Goal: Information Seeking & Learning: Find specific fact

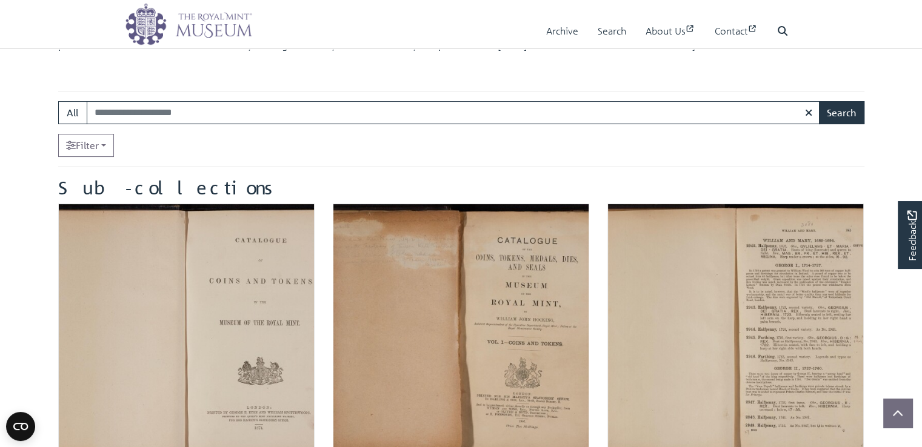
scroll to position [184, 0]
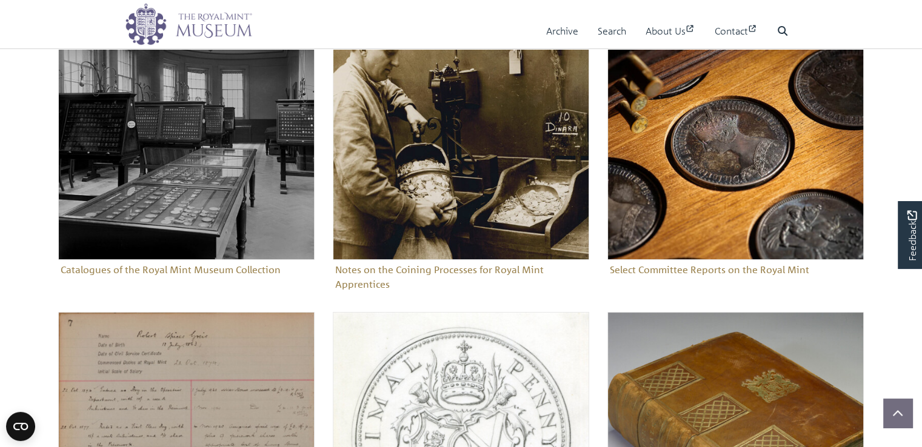
scroll to position [142, 0]
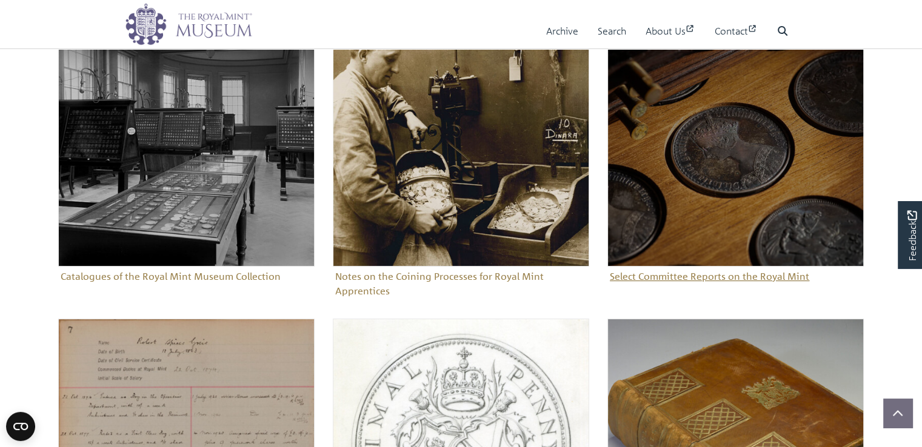
click at [702, 162] on img "Sub-collection" at bounding box center [735, 138] width 256 height 256
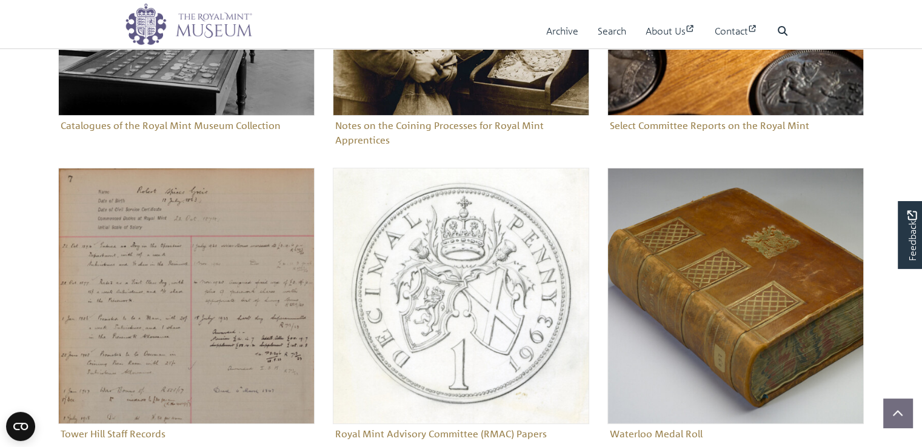
scroll to position [317, 0]
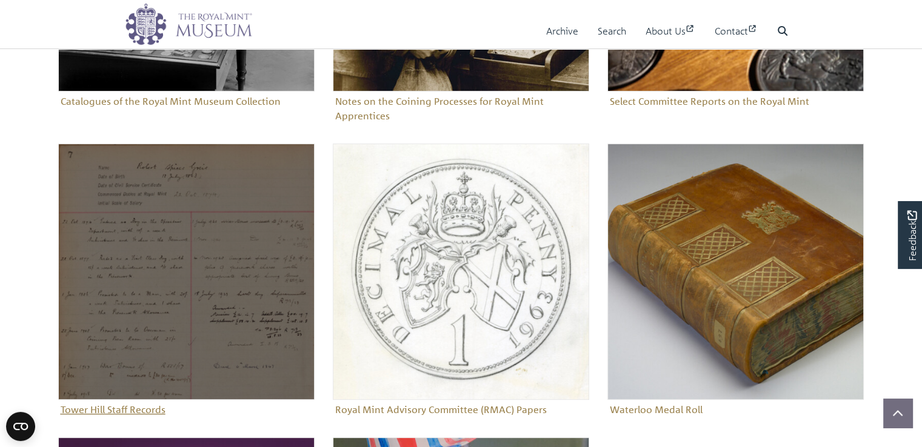
click at [196, 278] on img "Sub-collection" at bounding box center [186, 272] width 256 height 256
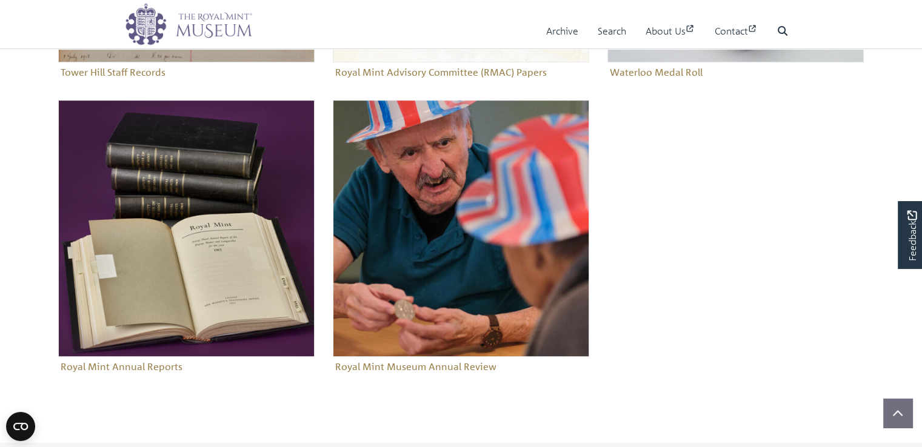
scroll to position [653, 0]
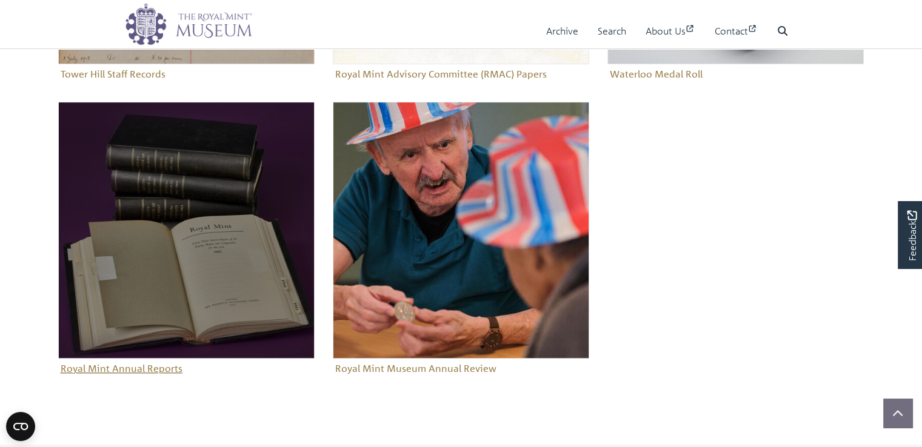
click at [127, 285] on img "Sub-collection" at bounding box center [186, 230] width 256 height 256
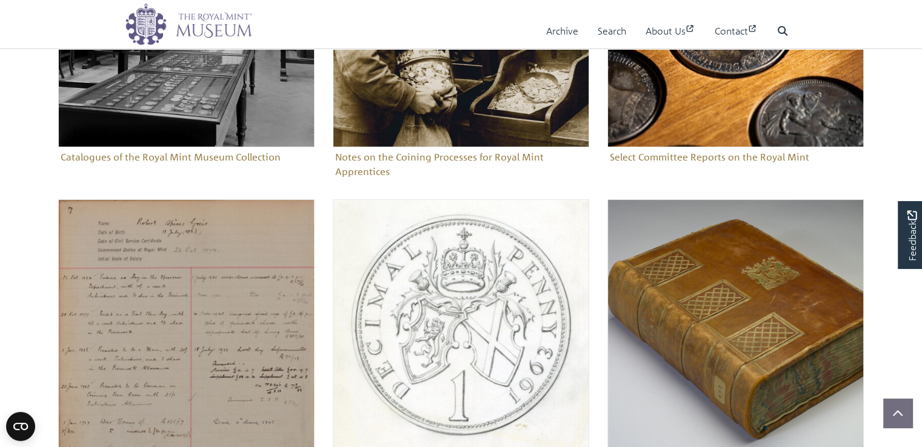
scroll to position [198, 0]
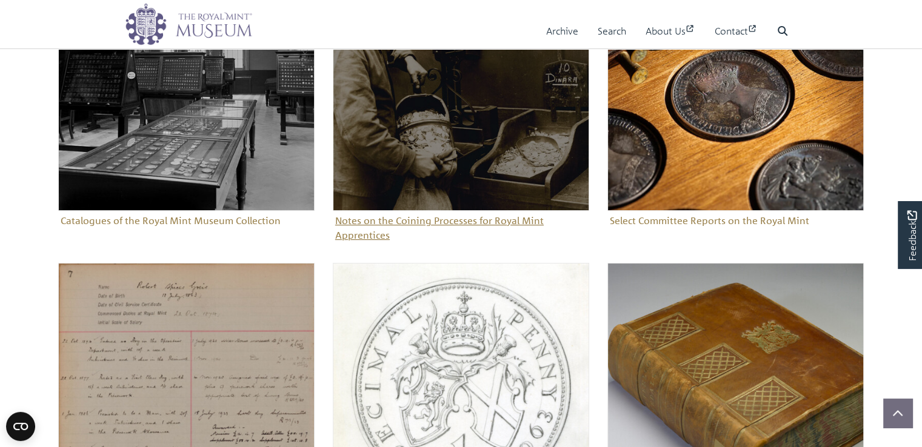
click at [462, 128] on img "Sub-collection" at bounding box center [461, 83] width 256 height 256
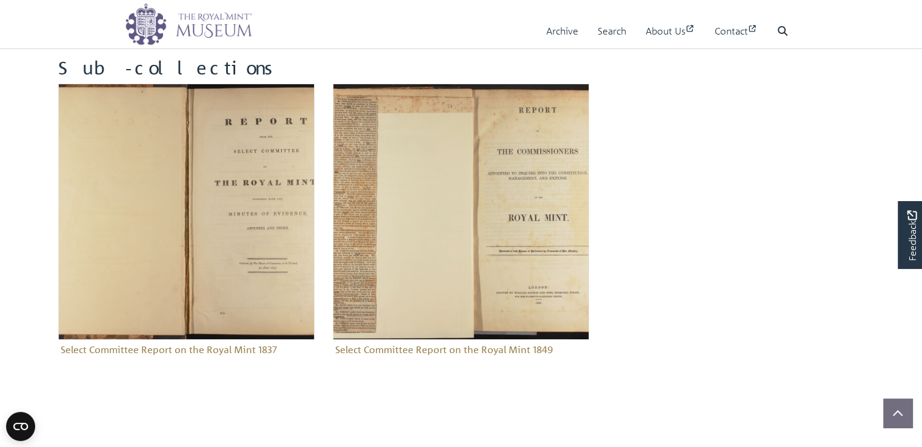
scroll to position [198, 0]
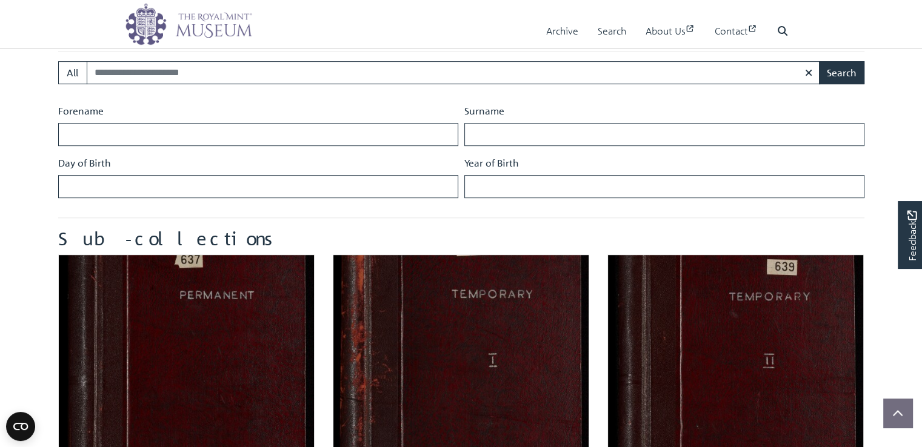
scroll to position [548, 0]
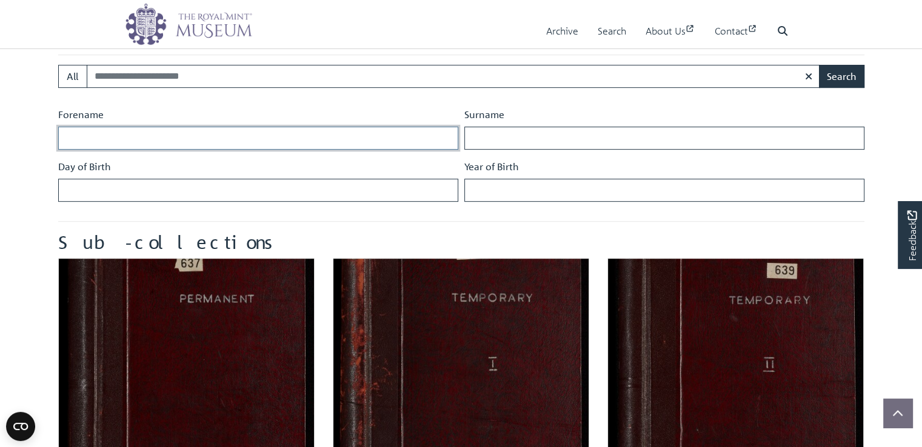
click at [140, 143] on input "Forename" at bounding box center [258, 138] width 400 height 23
click at [119, 144] on input "Forename" at bounding box center [258, 138] width 400 height 23
type input "******"
click at [485, 136] on input "Surname" at bounding box center [664, 138] width 400 height 23
type input "******"
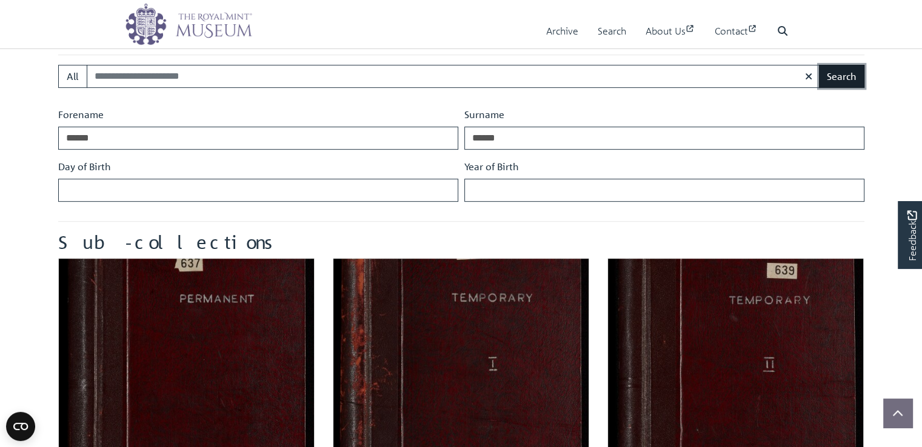
click at [860, 76] on button "Search" at bounding box center [841, 76] width 45 height 23
drag, startPoint x: 216, startPoint y: 142, endPoint x: 15, endPoint y: 144, distance: 201.2
click at [15, 144] on body "Menu Archive Search About Us Contact" at bounding box center [461, 204] width 922 height 1505
click at [199, 78] on input "Search:" at bounding box center [453, 76] width 733 height 23
type input "******"
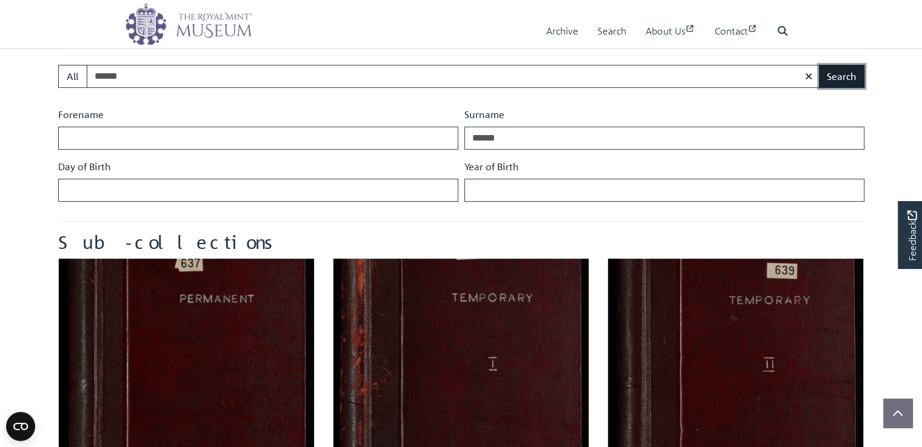
click at [834, 76] on button "Search" at bounding box center [841, 76] width 45 height 23
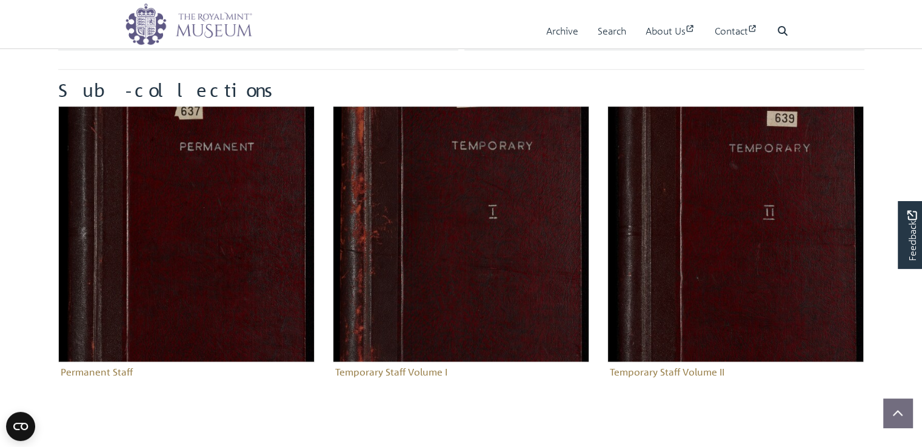
scroll to position [659, 0]
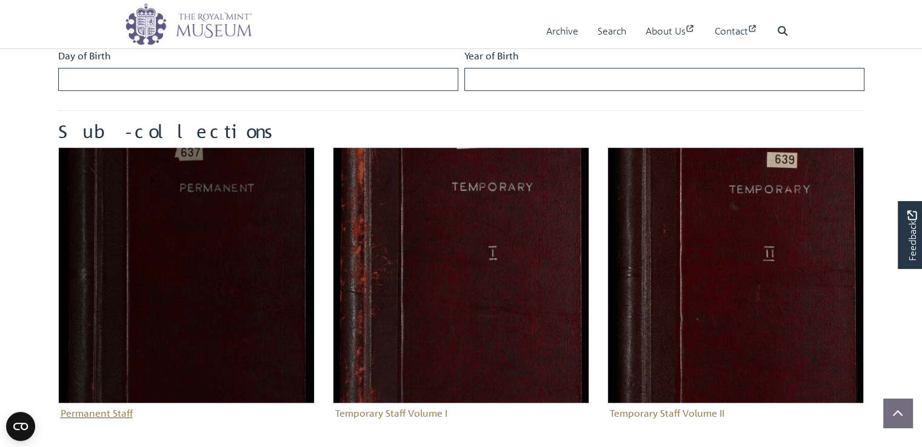
click at [187, 300] on img "Sub-collection" at bounding box center [186, 275] width 256 height 256
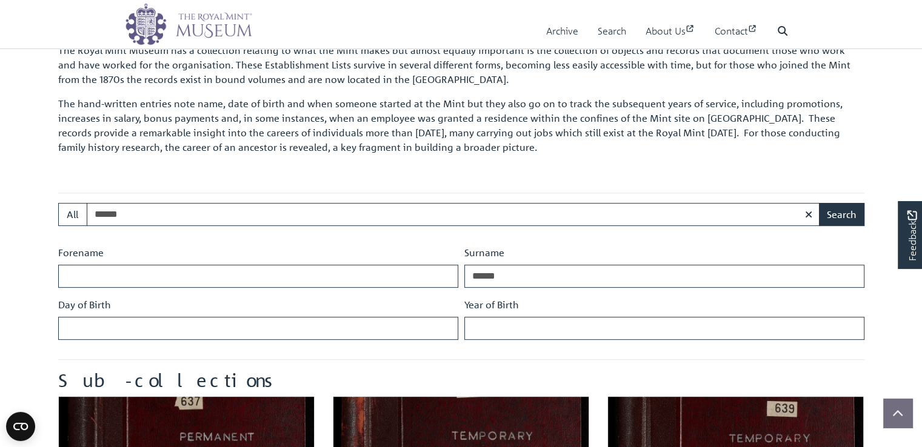
scroll to position [322, 0]
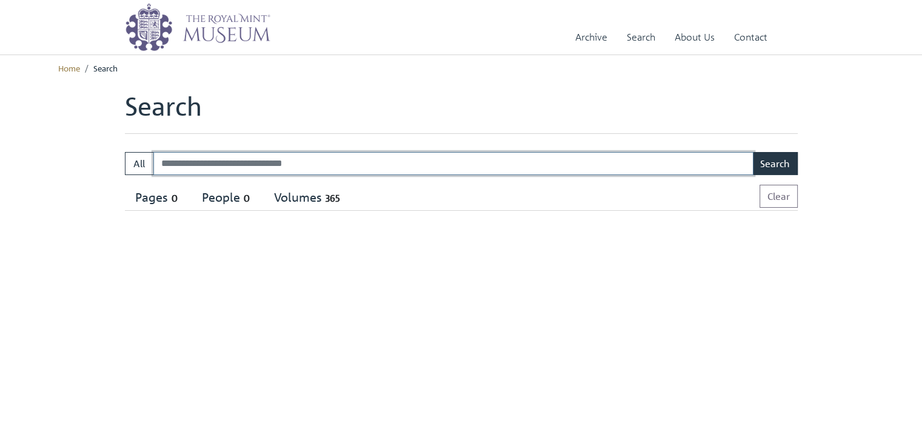
select select "****"
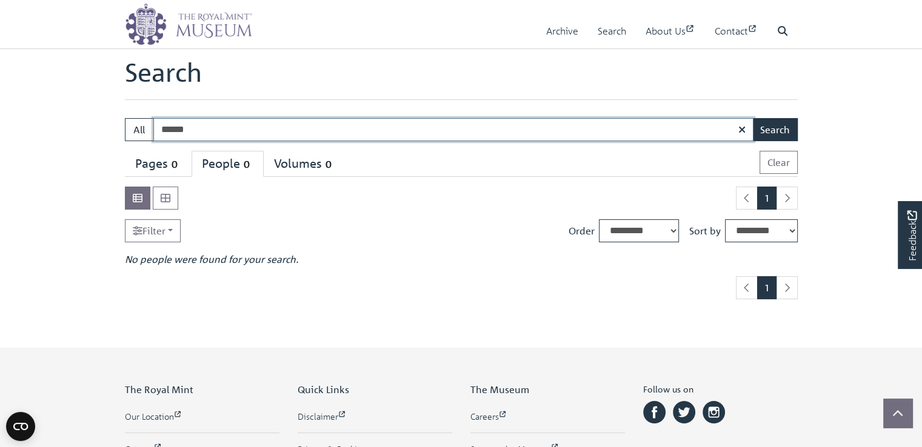
scroll to position [122, 0]
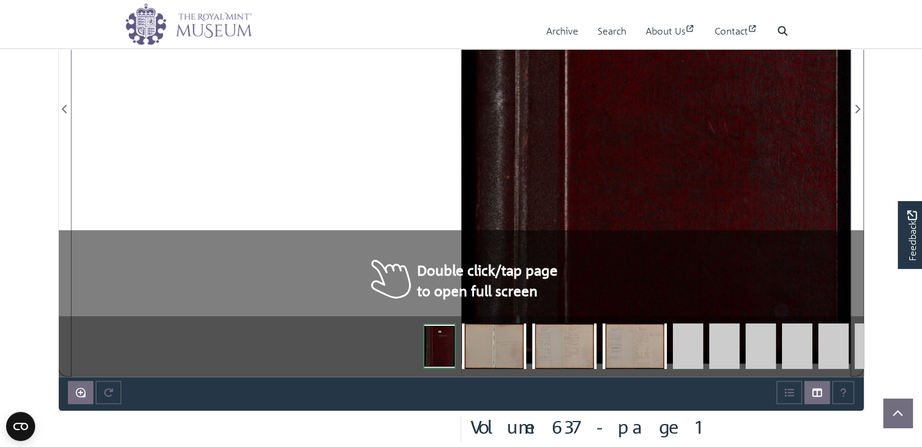
scroll to position [385, 0]
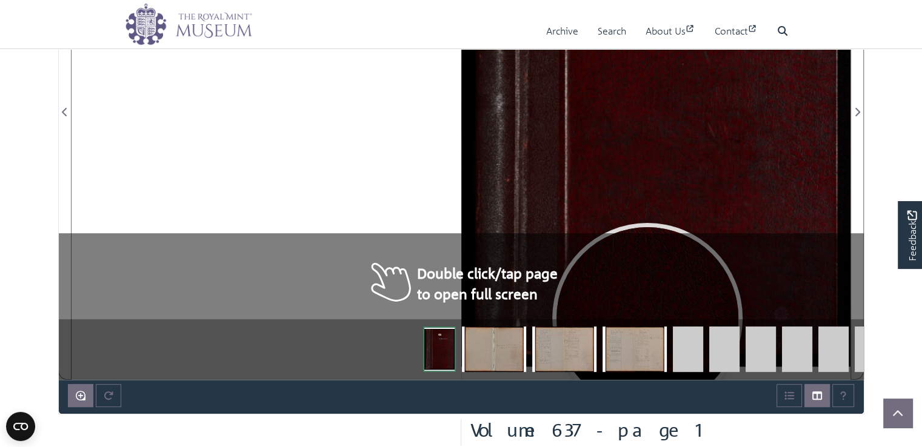
click at [641, 358] on img at bounding box center [634, 349] width 64 height 45
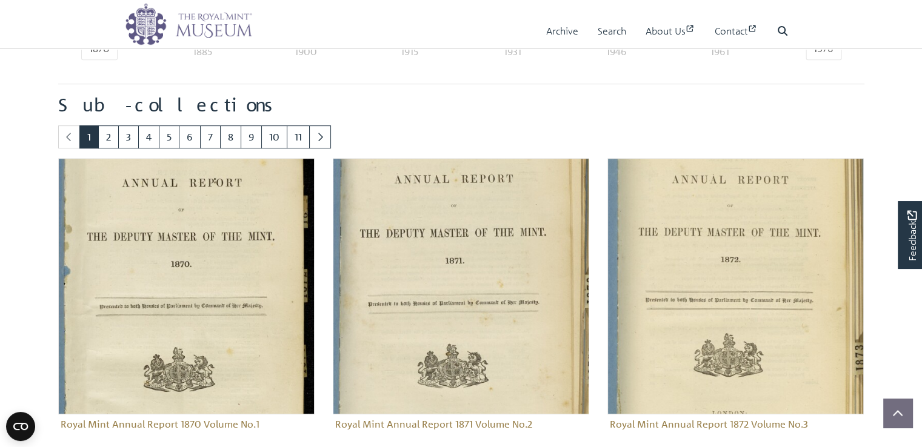
scroll to position [468, 0]
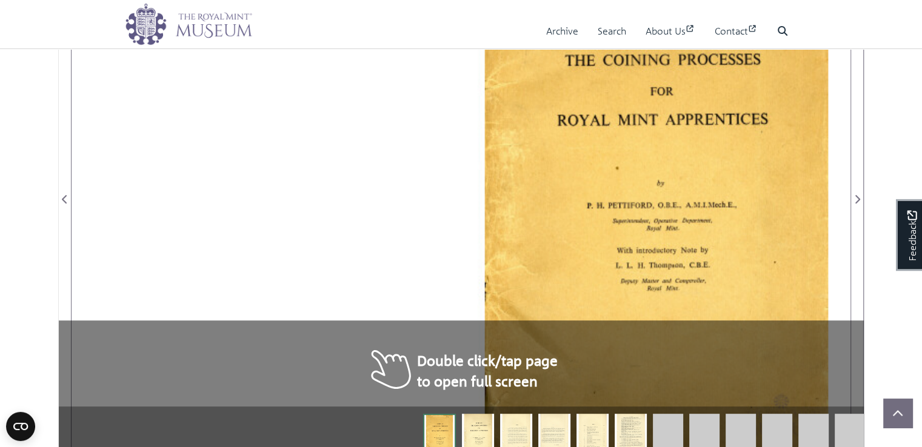
scroll to position [406, 0]
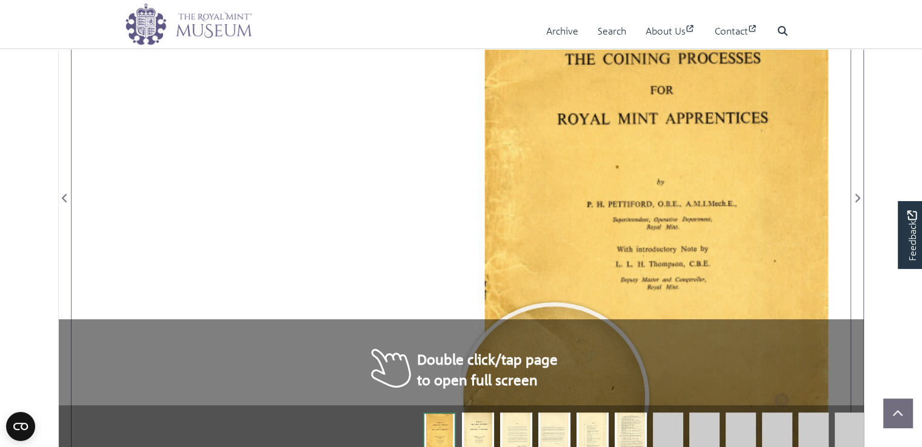
click at [520, 433] on img at bounding box center [516, 435] width 32 height 45
